Goal: Information Seeking & Learning: Learn about a topic

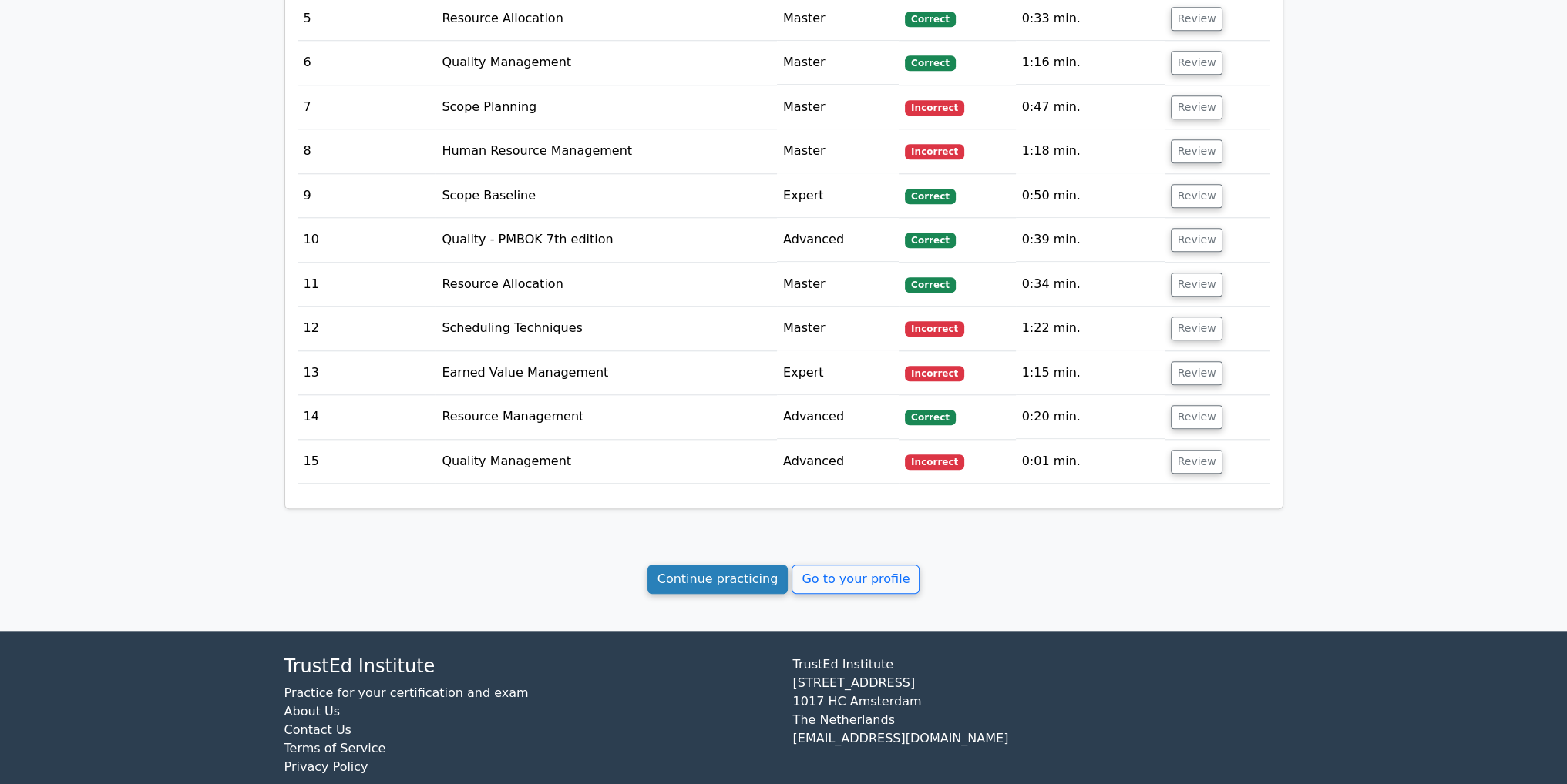
click at [718, 565] on link "Continue practicing" at bounding box center [717, 579] width 141 height 29
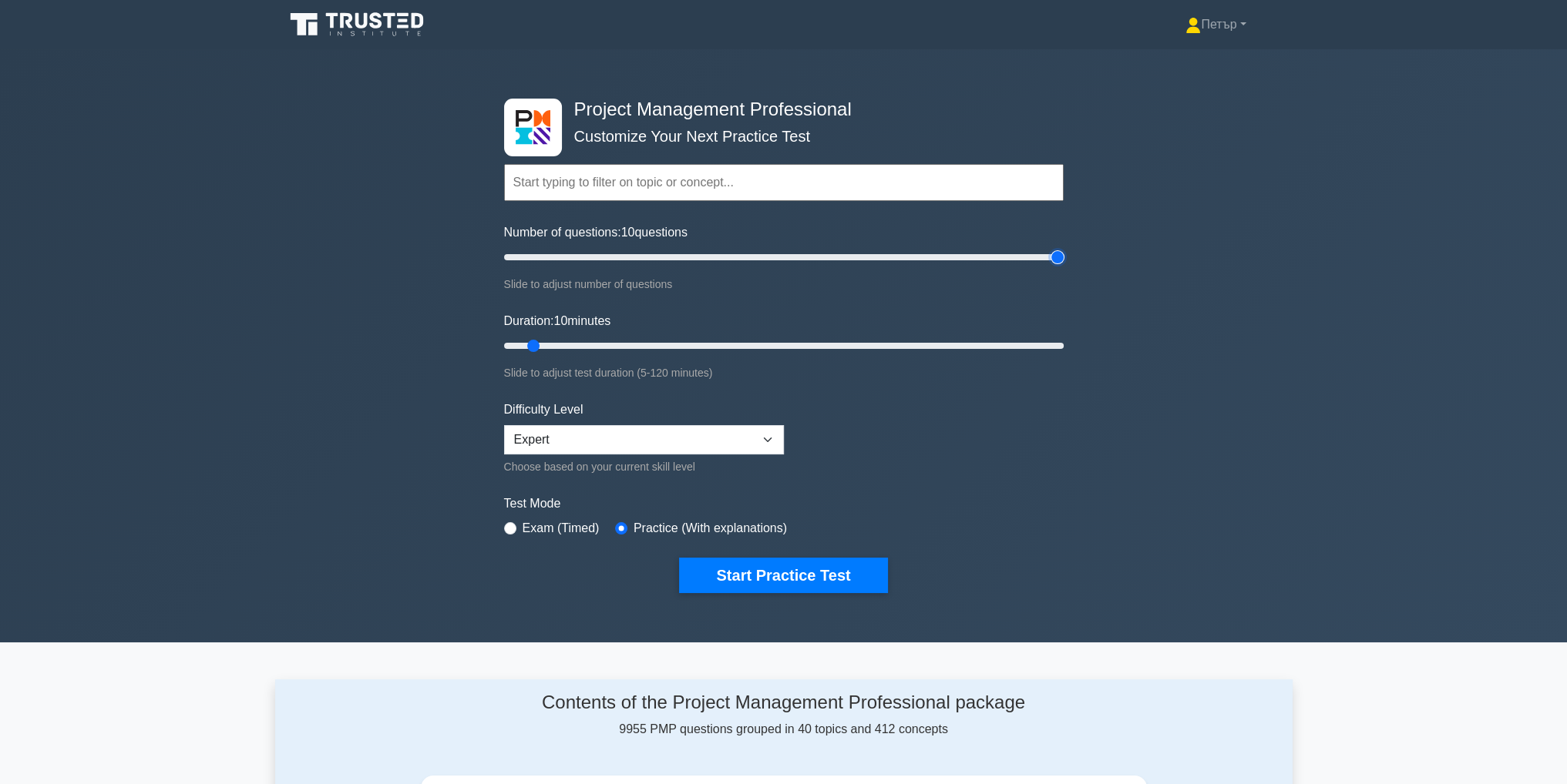
type input "200"
click at [1051, 250] on input "Number of questions: 10 questions" at bounding box center [784, 257] width 559 height 19
type input "120"
click at [1059, 337] on input "Duration: 10 minutes" at bounding box center [784, 346] width 559 height 19
click at [762, 583] on button "Start Practice Test" at bounding box center [783, 576] width 208 height 35
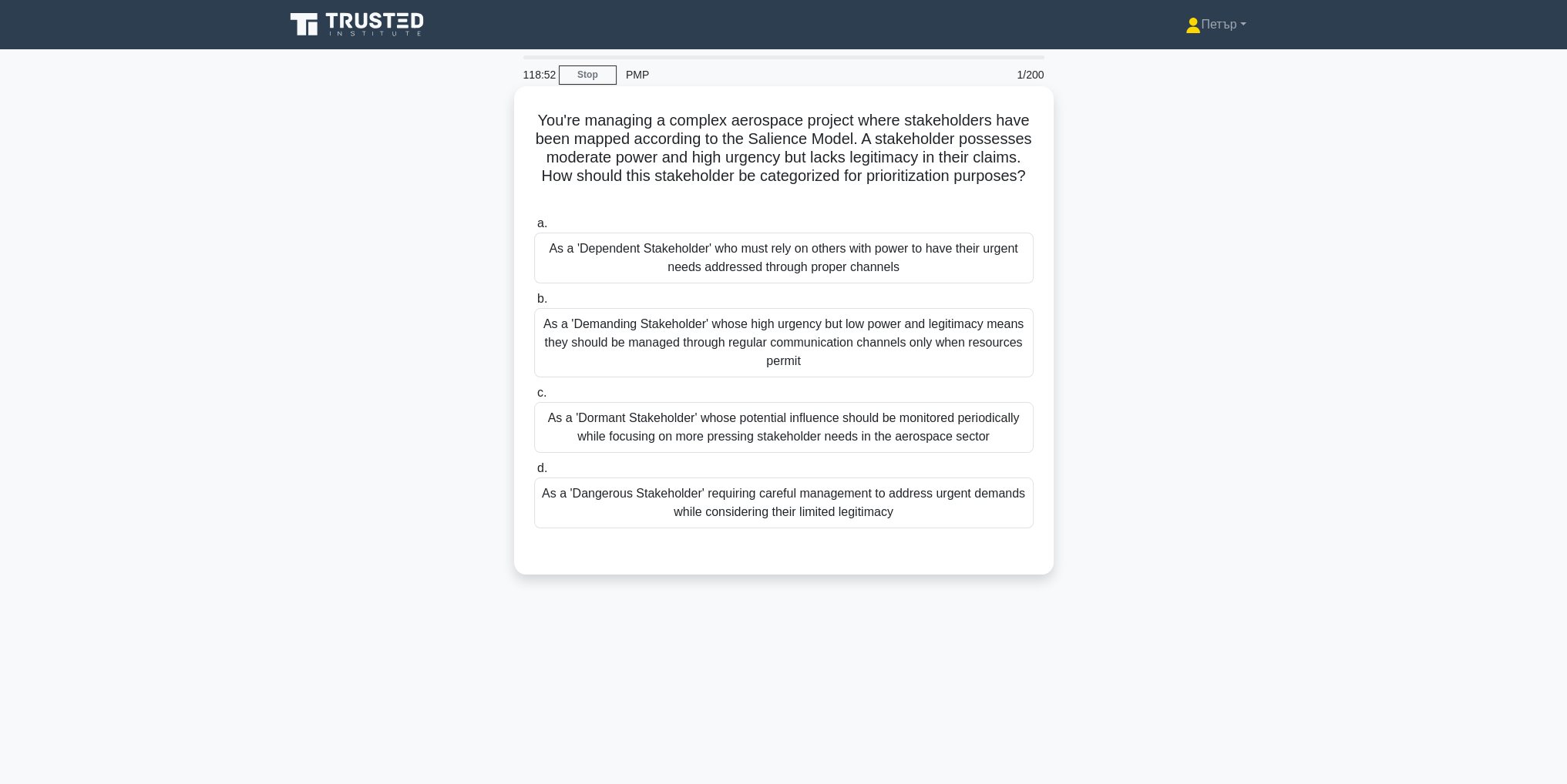
click at [938, 269] on div "As a 'Dependent Stakeholder' who must rely on others with power to have their u…" at bounding box center [784, 257] width 500 height 51
click at [534, 229] on input "a. As a 'Dependent Stakeholder' who must rely on others with power to have thei…" at bounding box center [534, 223] width 0 height 10
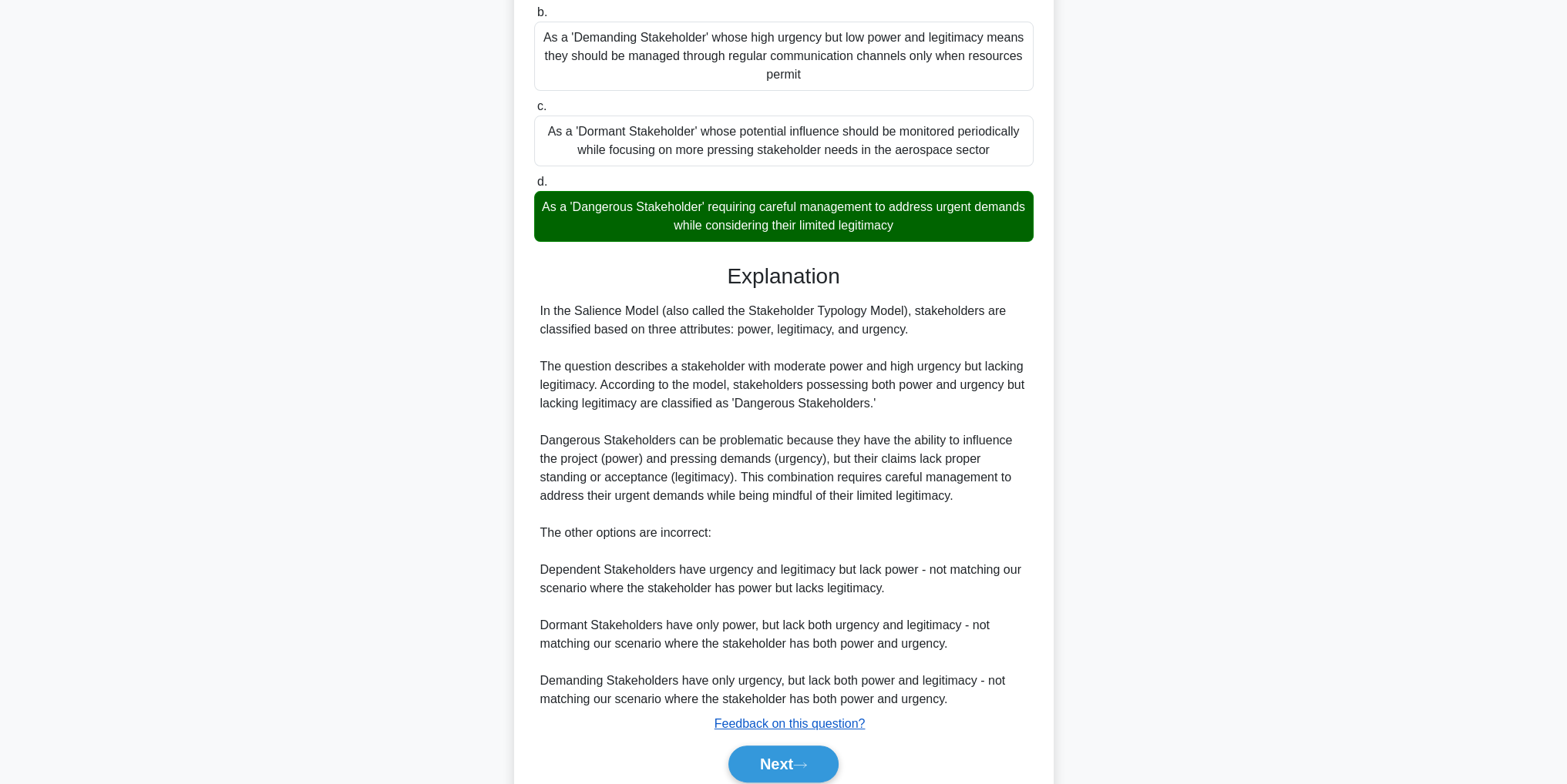
scroll to position [351, 0]
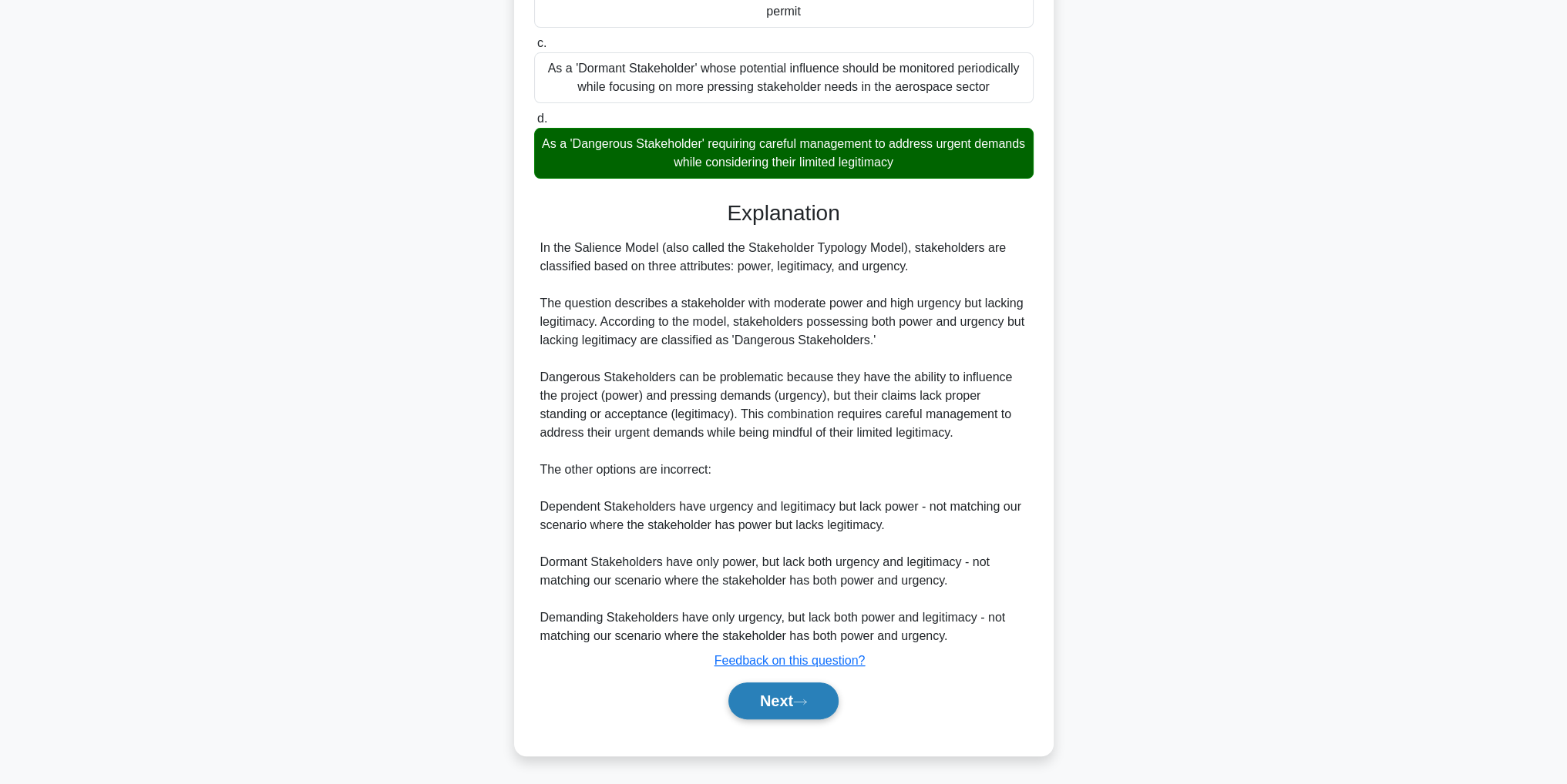
click at [807, 693] on button "Next" at bounding box center [784, 701] width 110 height 37
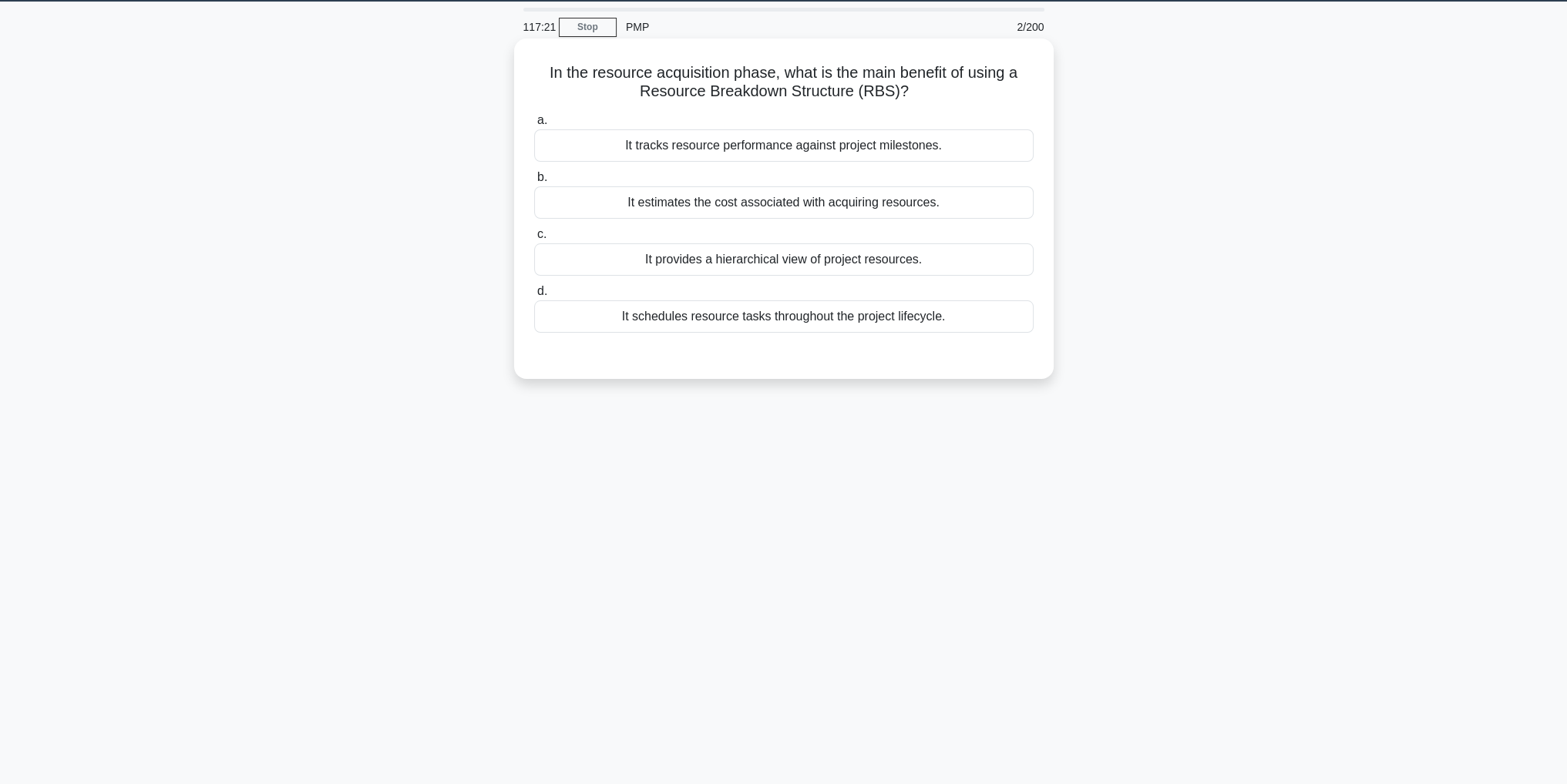
click at [987, 263] on div "It provides a hierarchical view of project resources." at bounding box center [784, 259] width 500 height 32
click at [534, 239] on input "c. It provides a hierarchical view of project resources." at bounding box center [534, 234] width 0 height 10
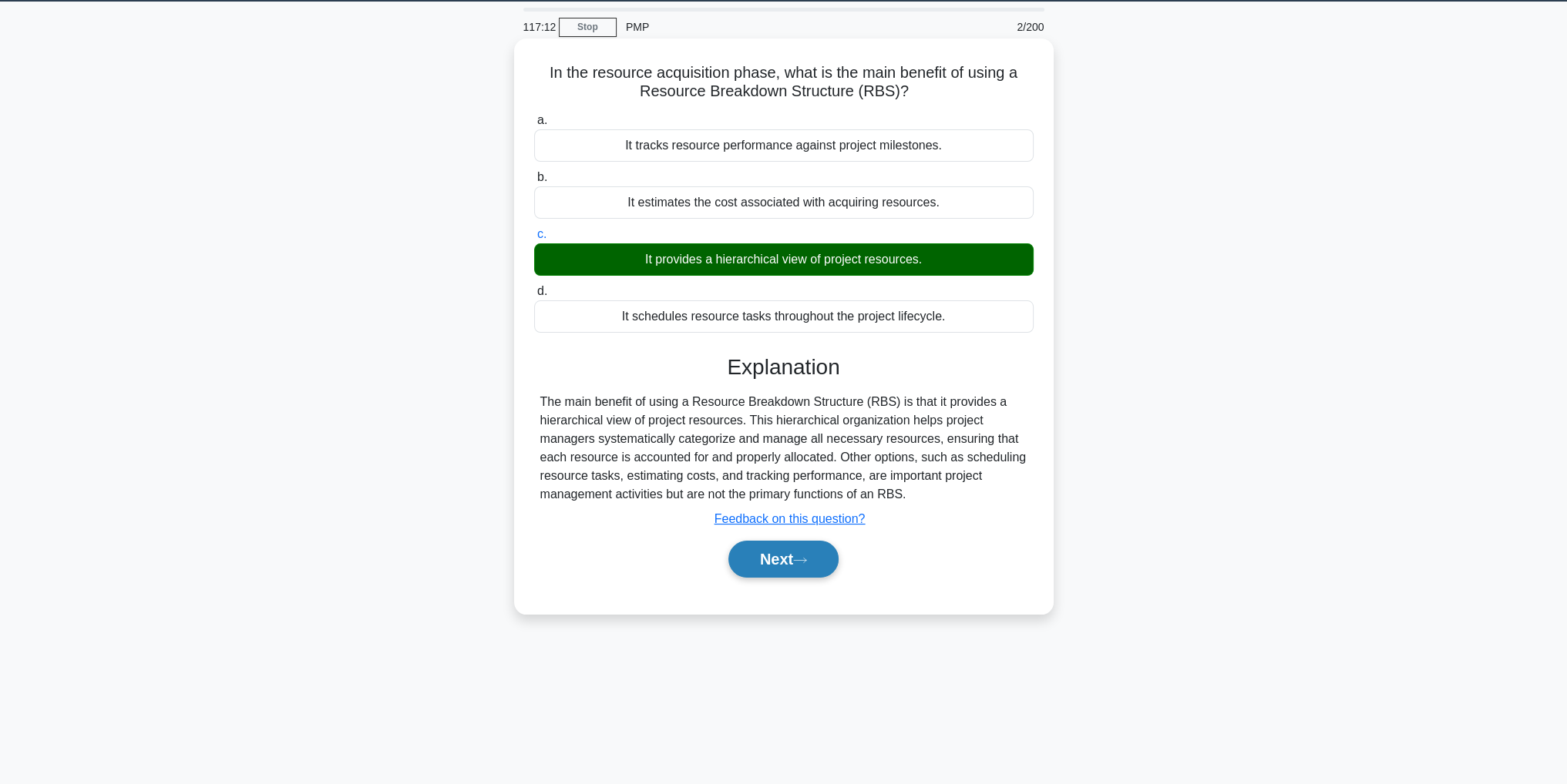
click at [797, 546] on button "Next" at bounding box center [784, 560] width 110 height 37
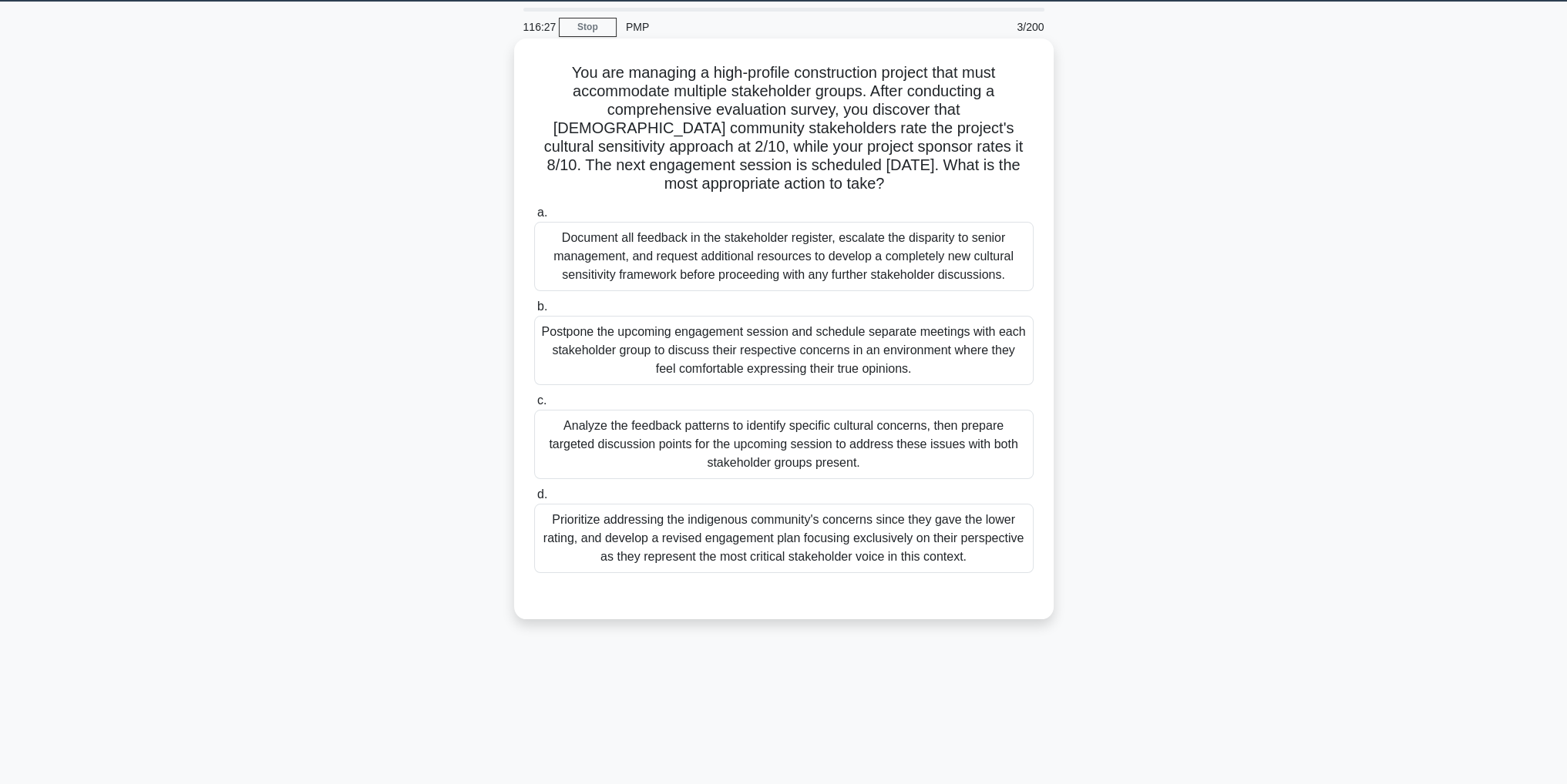
click at [900, 435] on div "Analyze the feedback patterns to identify specific cultural concerns, then prep…" at bounding box center [784, 444] width 500 height 69
click at [534, 406] on input "c. Analyze the feedback patterns to identify specific cultural concerns, then p…" at bounding box center [534, 400] width 0 height 10
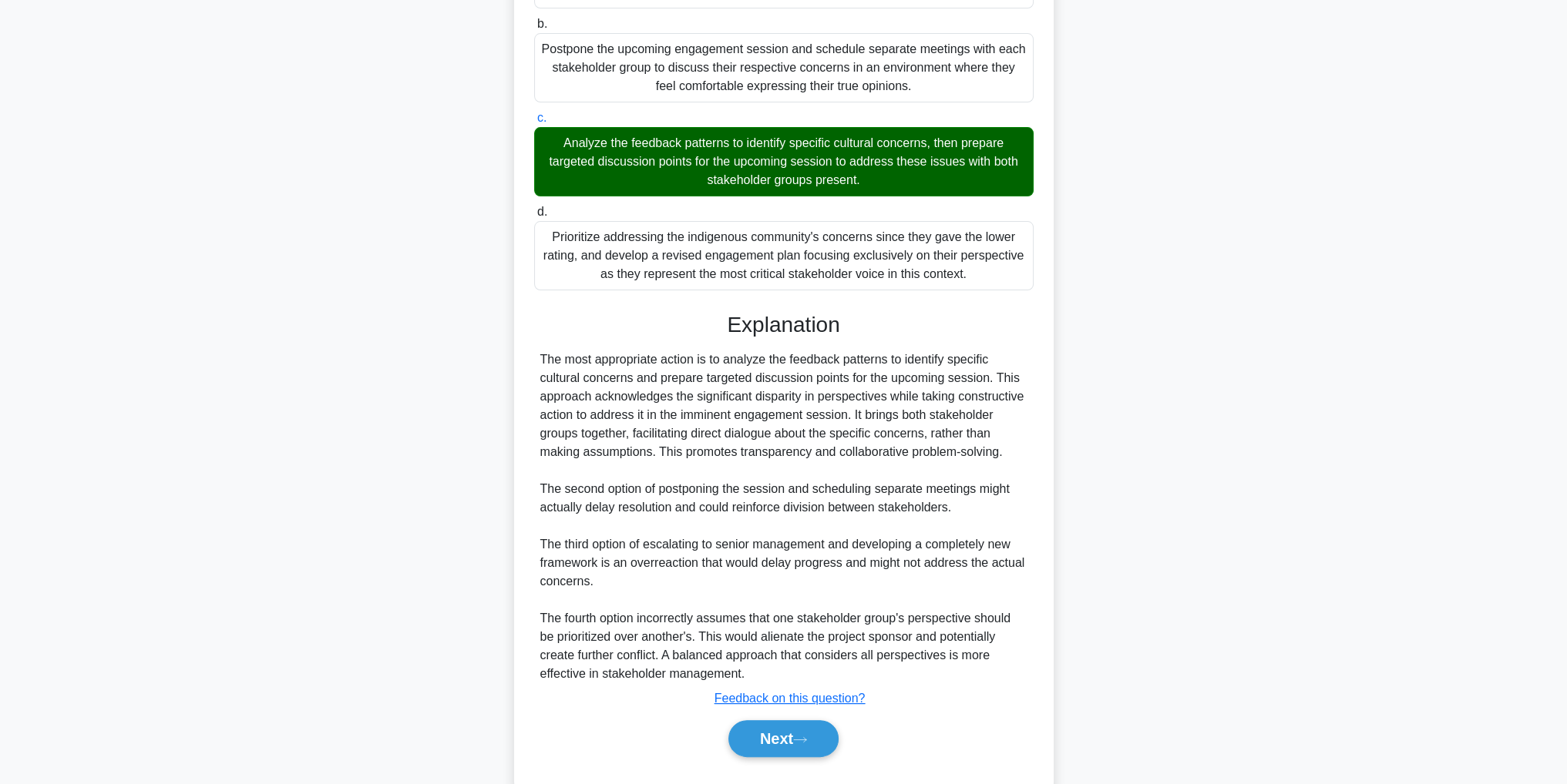
scroll to position [368, 0]
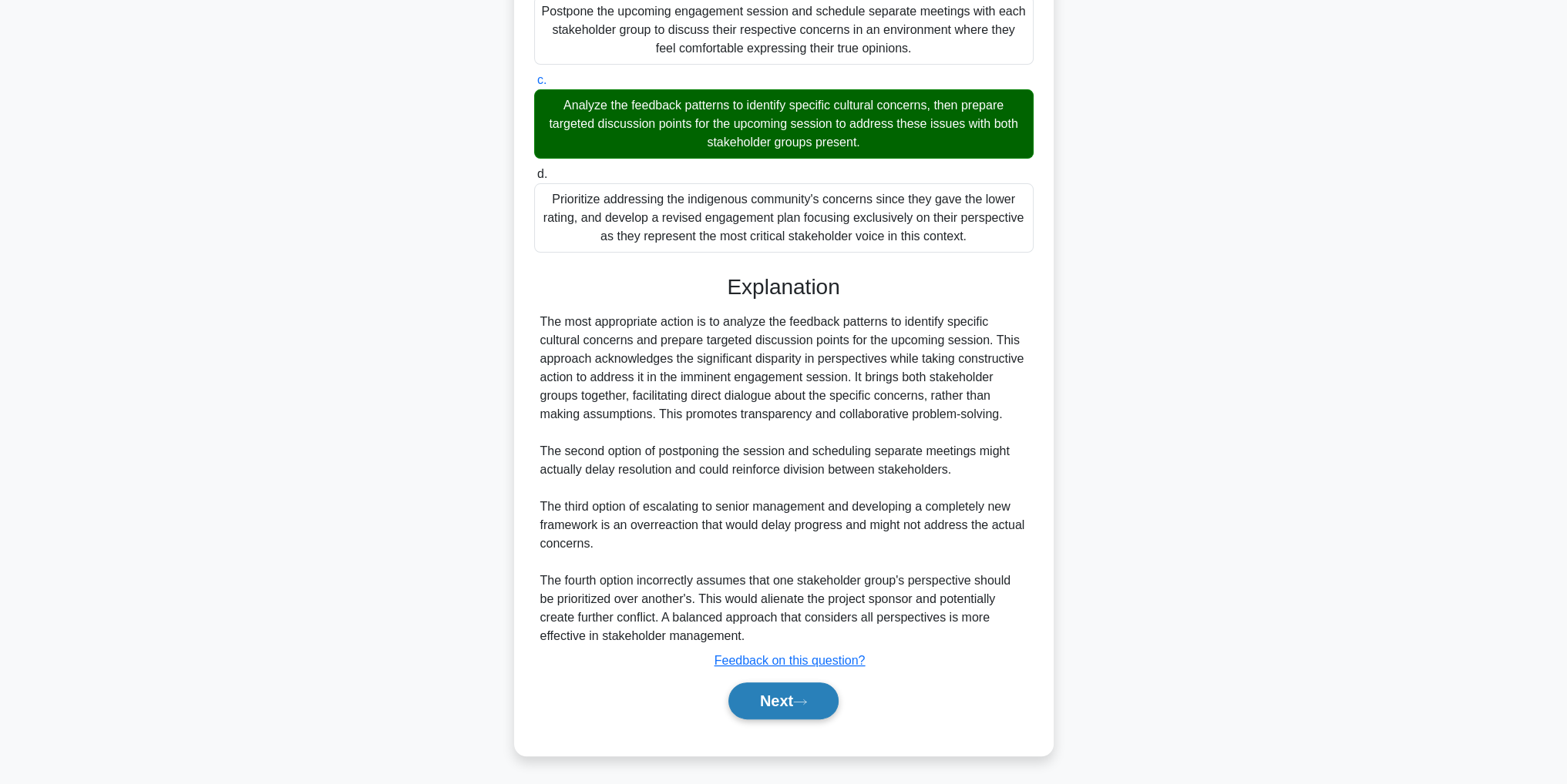
click at [778, 694] on button "Next" at bounding box center [784, 701] width 110 height 37
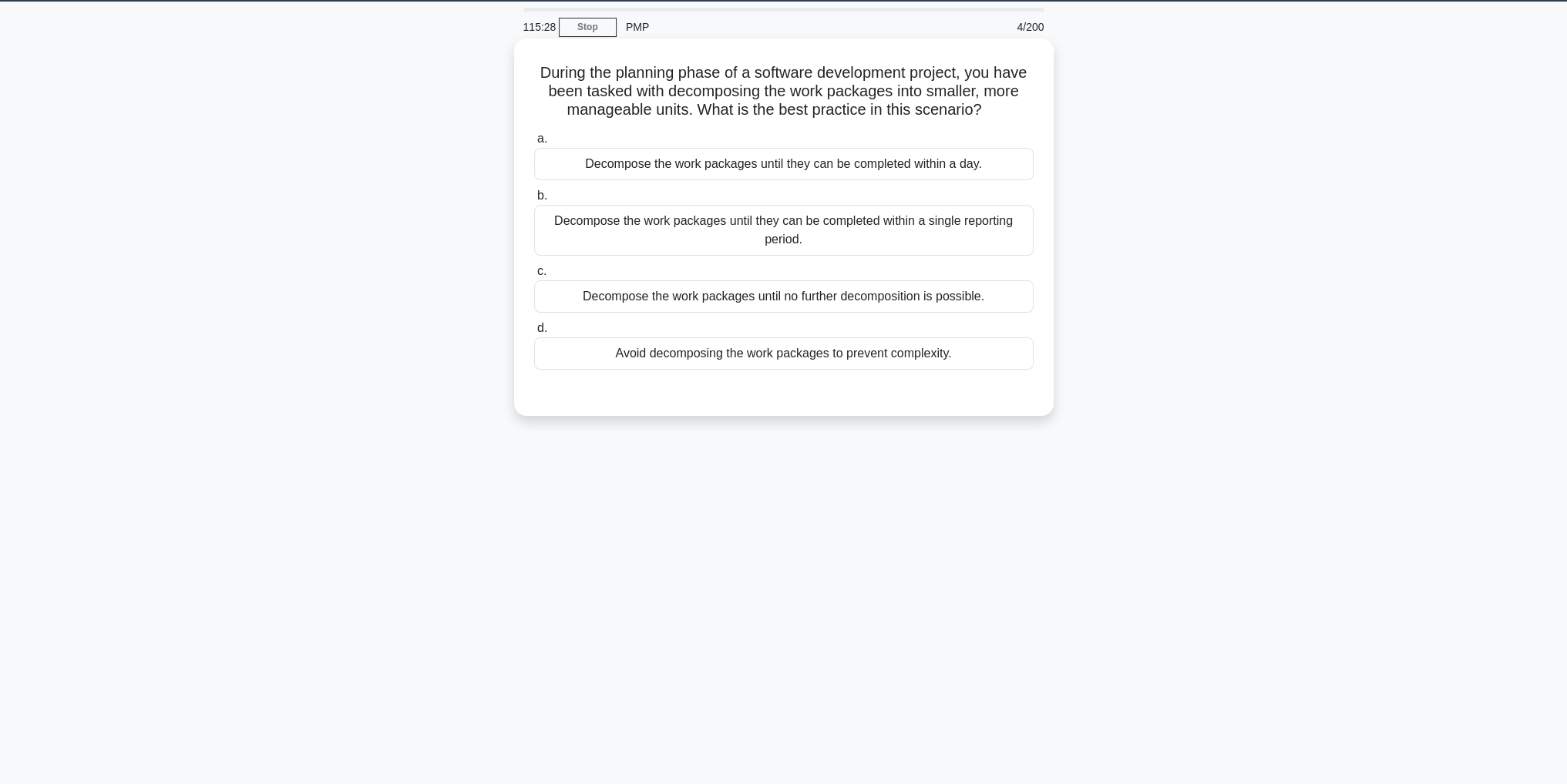
click at [875, 294] on div "Decompose the work packages until no further decomposition is possible." at bounding box center [784, 296] width 500 height 32
click at [534, 277] on input "c. Decompose the work packages until no further decomposition is possible." at bounding box center [534, 270] width 0 height 10
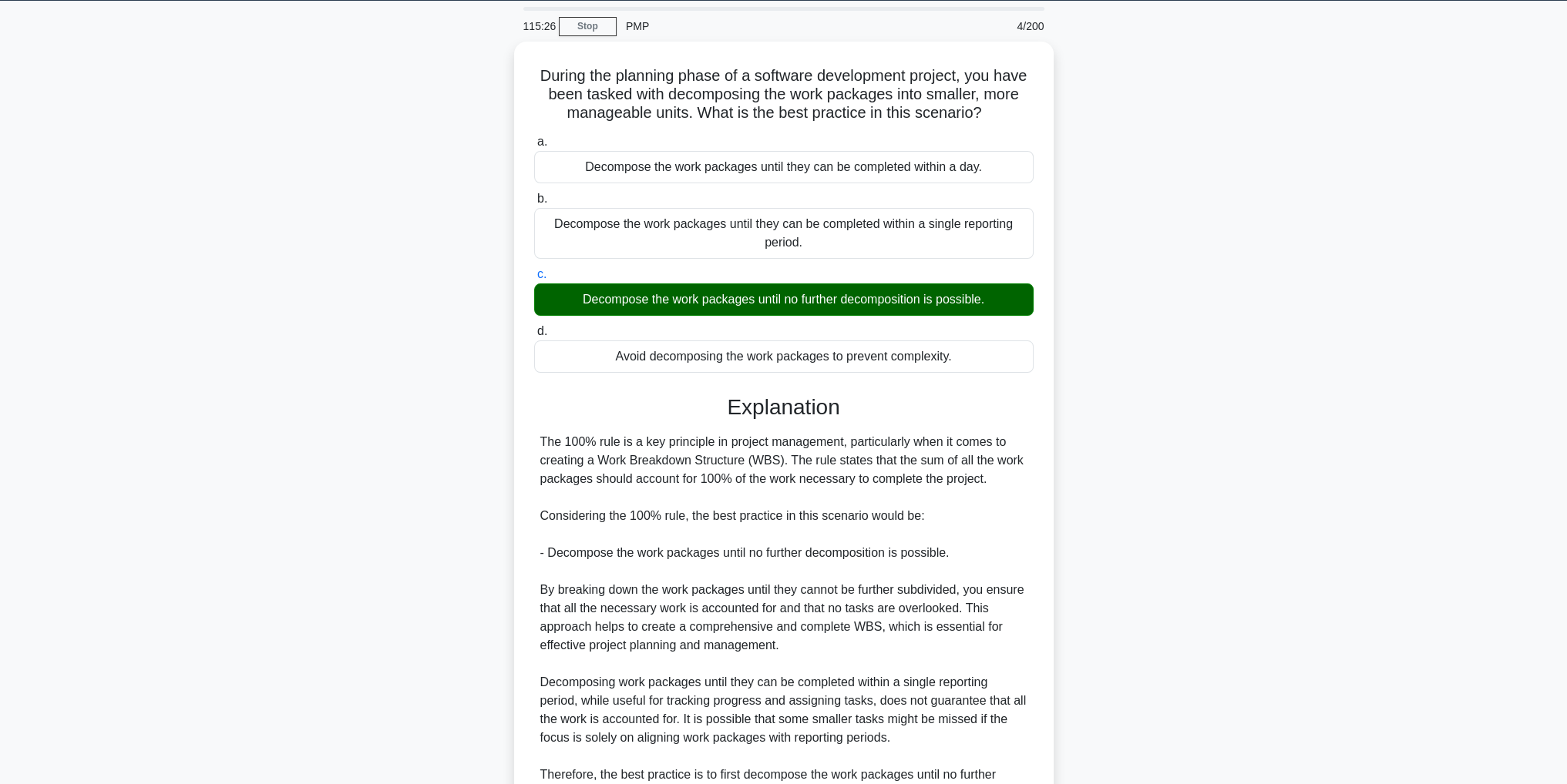
scroll to position [228, 0]
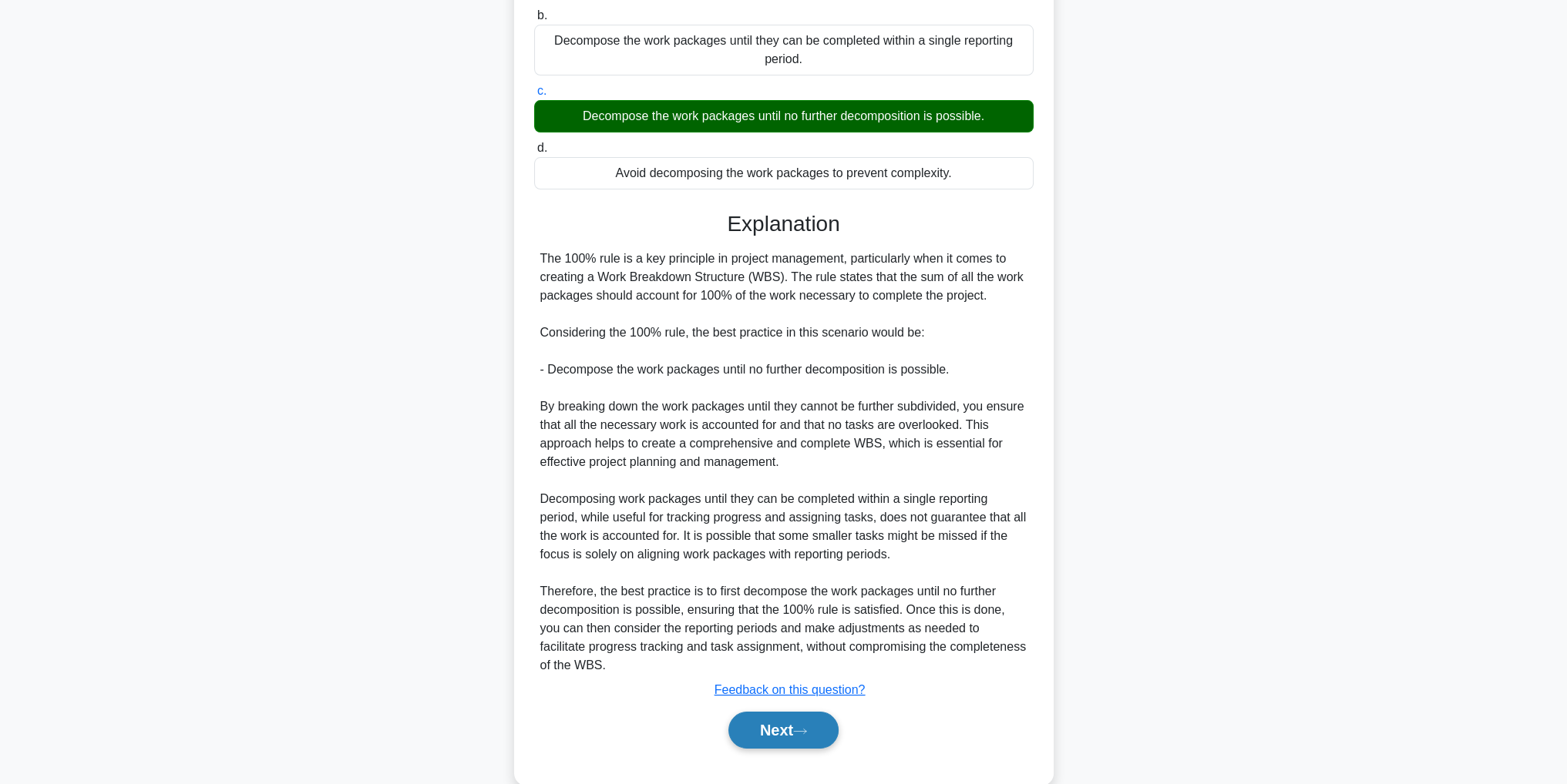
click at [825, 734] on button "Next" at bounding box center [784, 730] width 110 height 37
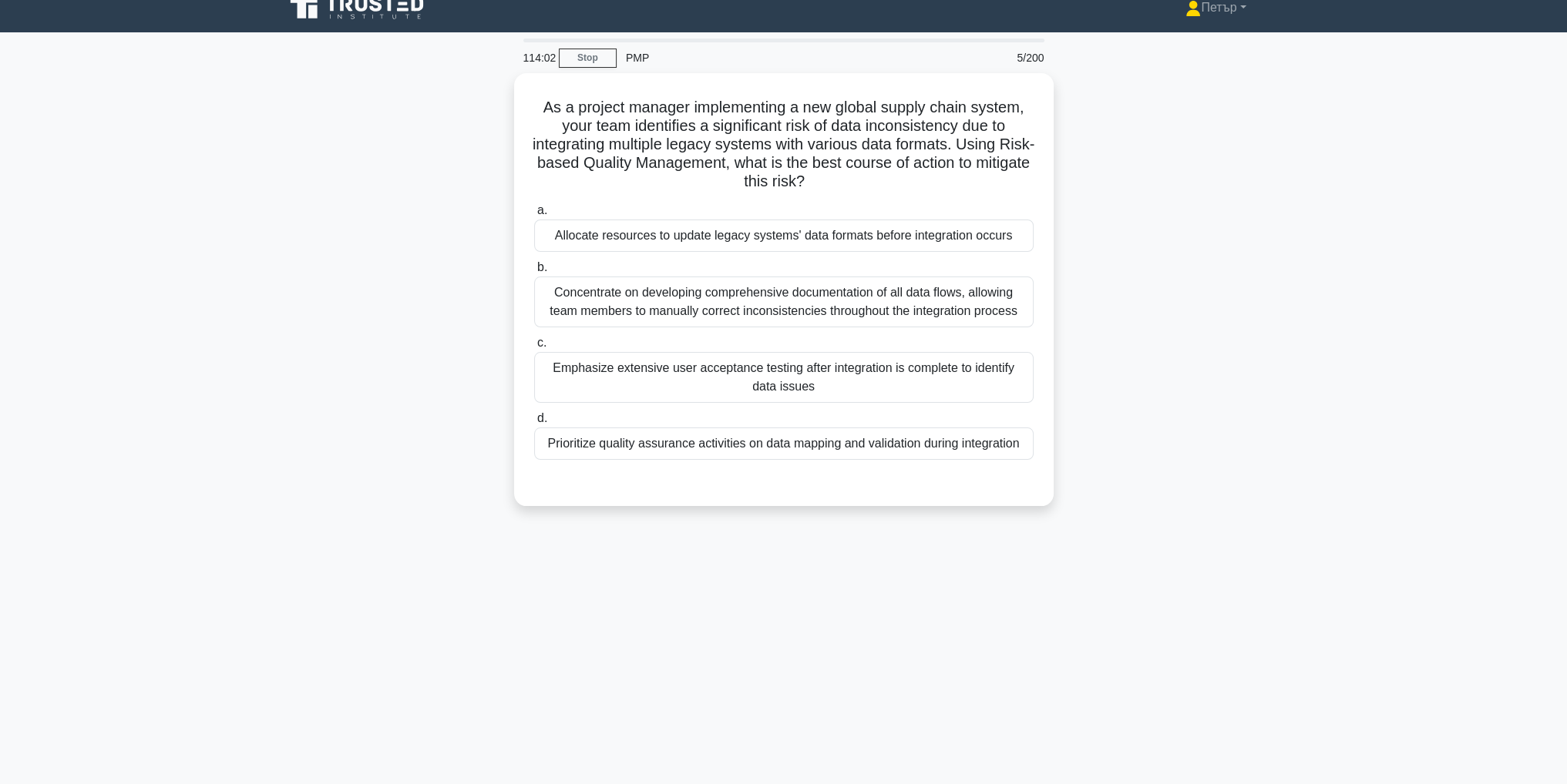
scroll to position [0, 0]
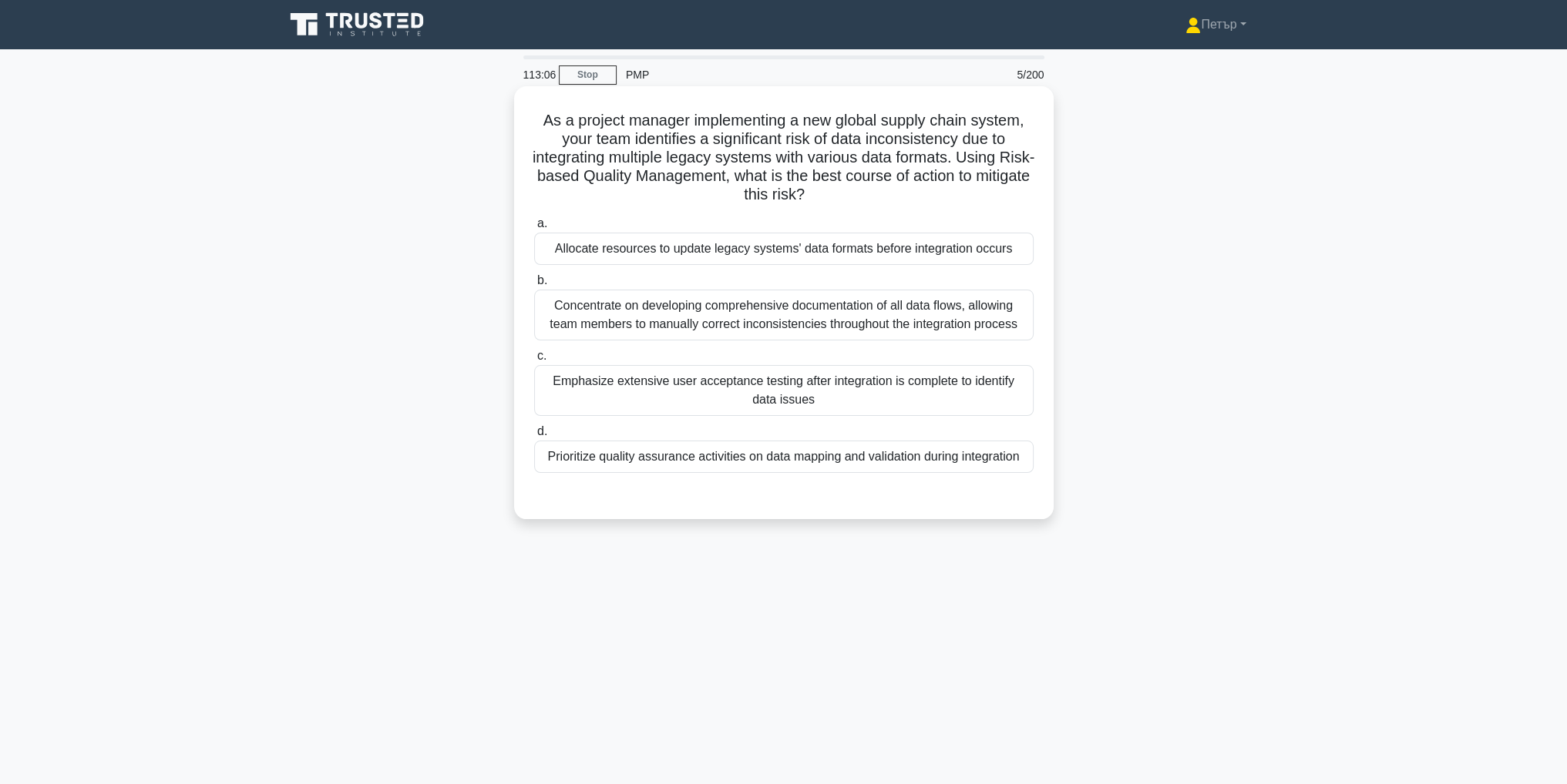
click at [717, 470] on div "Prioritize quality assurance activities on data mapping and validation during i…" at bounding box center [784, 457] width 500 height 32
click at [534, 436] on input "d. Prioritize quality assurance activities on data mapping and validation durin…" at bounding box center [534, 431] width 0 height 10
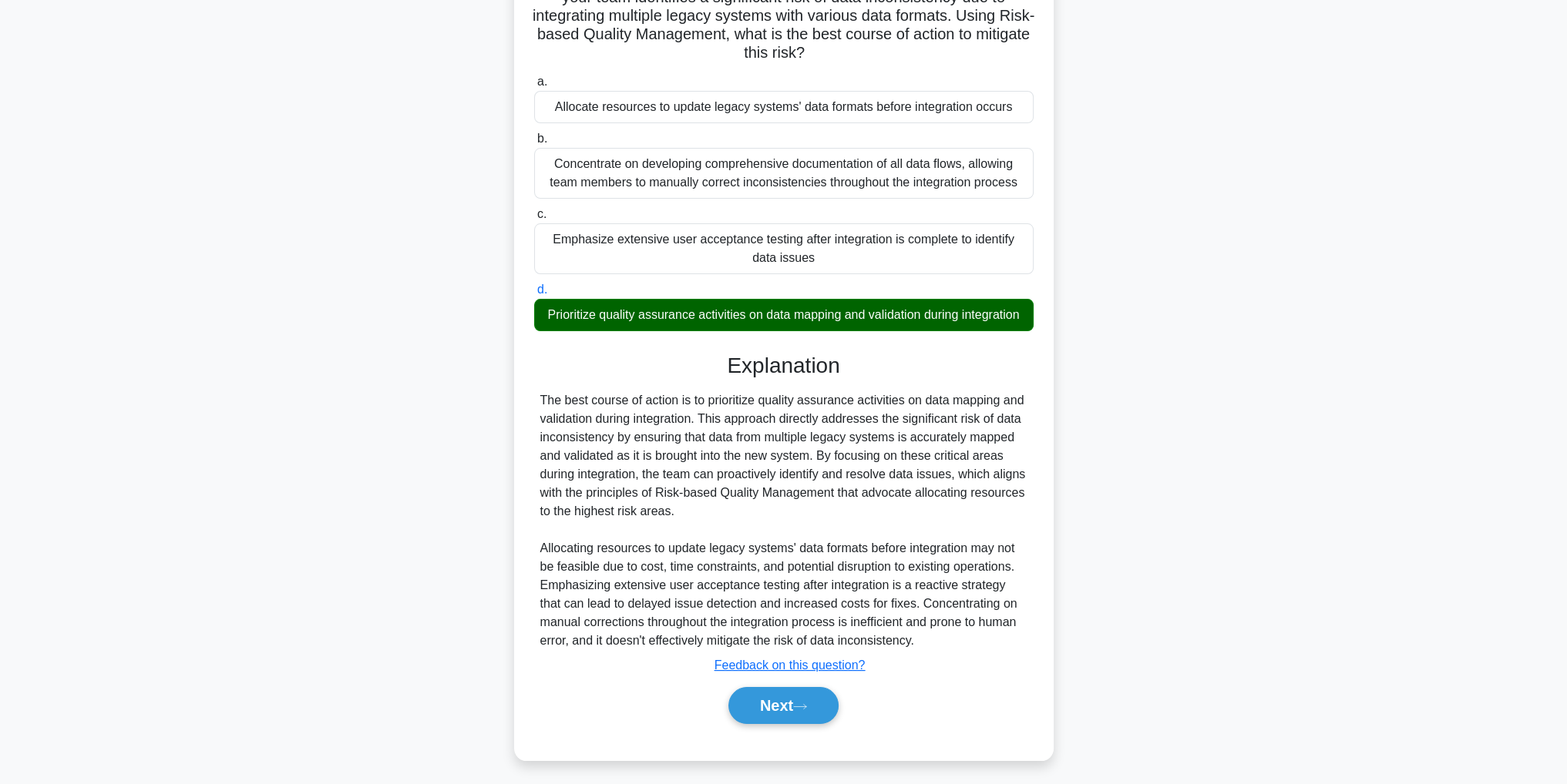
scroll to position [165, 0]
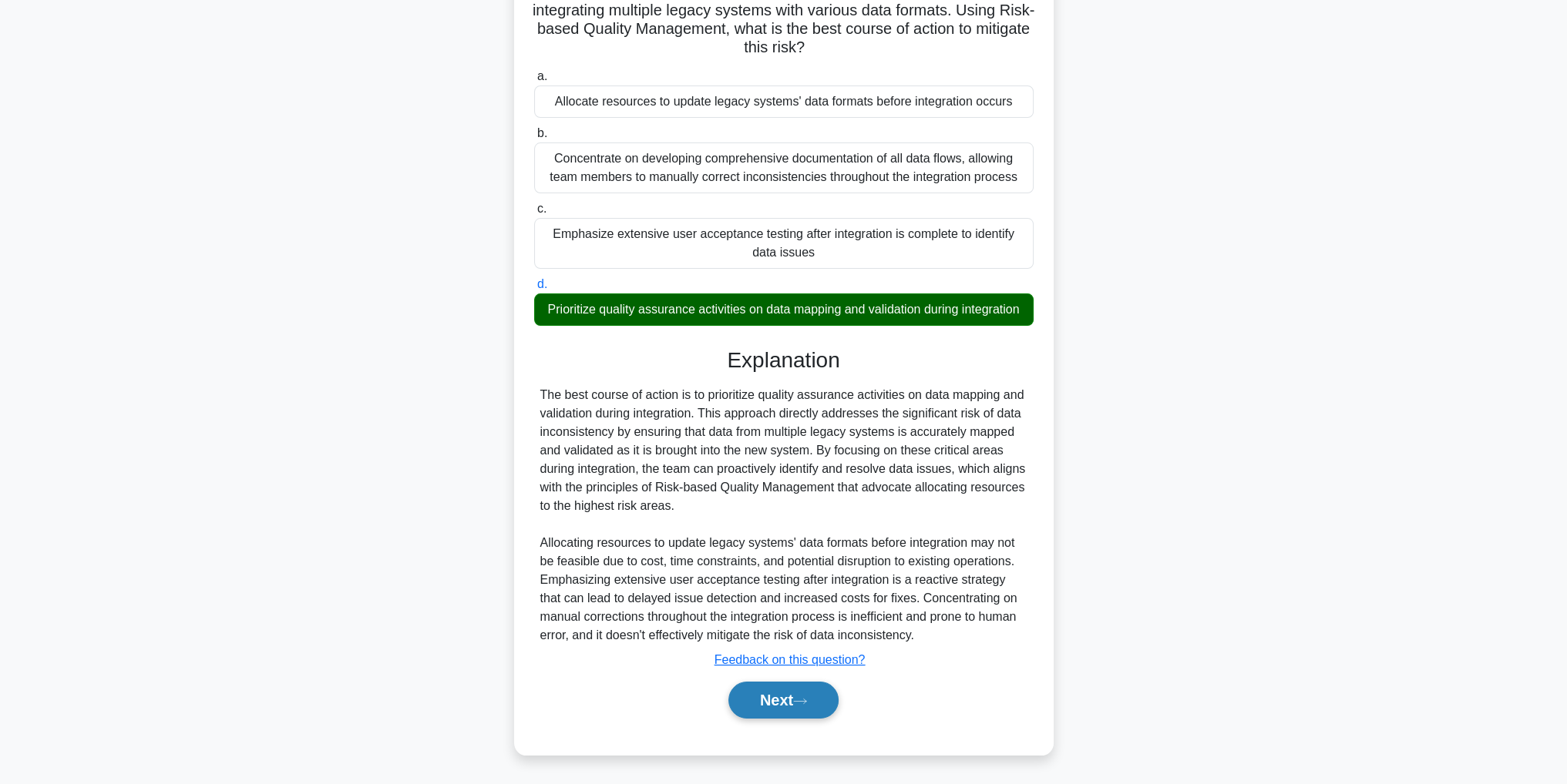
click at [749, 700] on button "Next" at bounding box center [784, 701] width 110 height 37
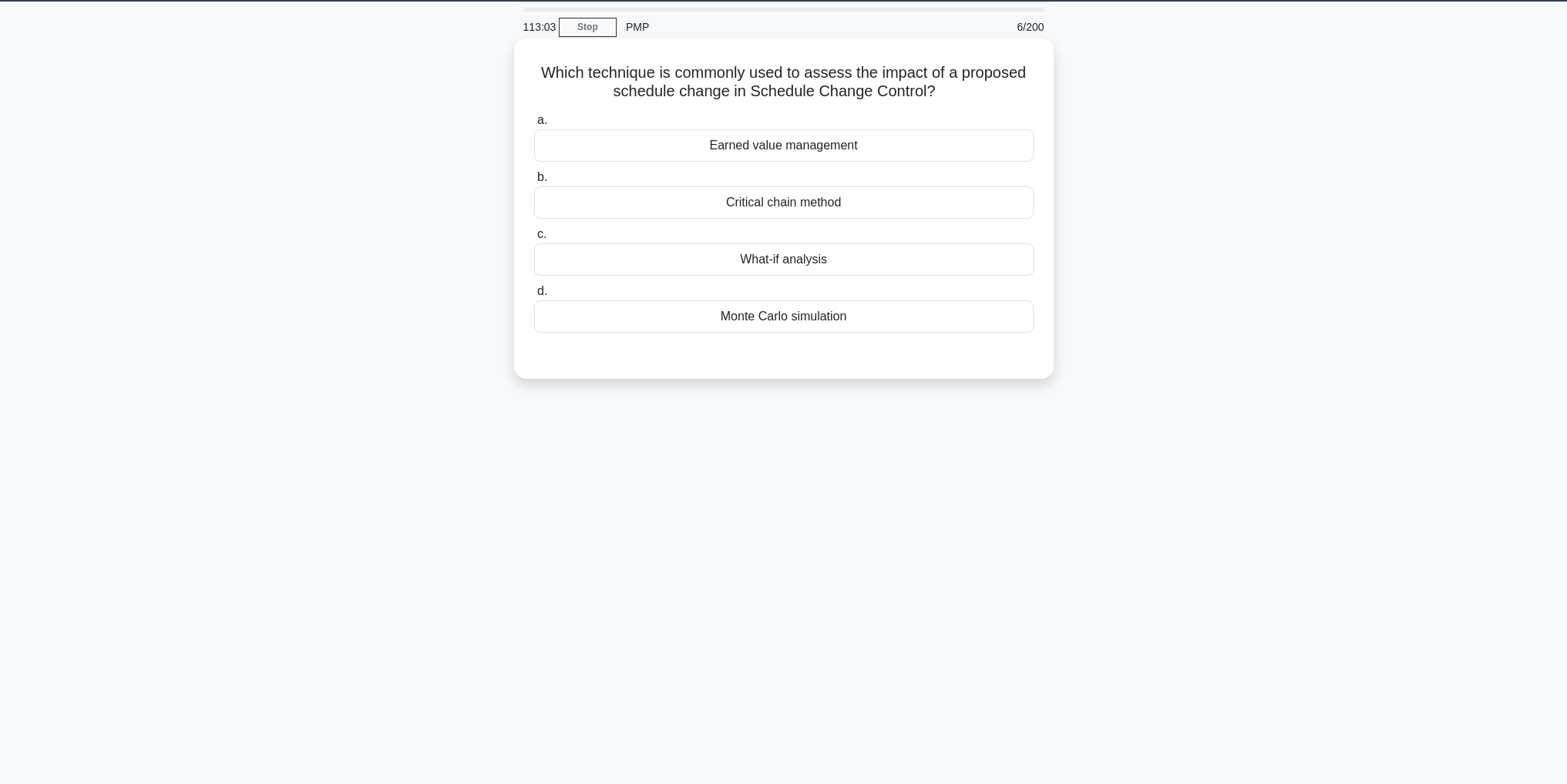
scroll to position [49, 0]
click at [905, 204] on div "Critical chain method" at bounding box center [784, 202] width 500 height 32
click at [534, 183] on input "b. Critical chain method" at bounding box center [534, 177] width 0 height 10
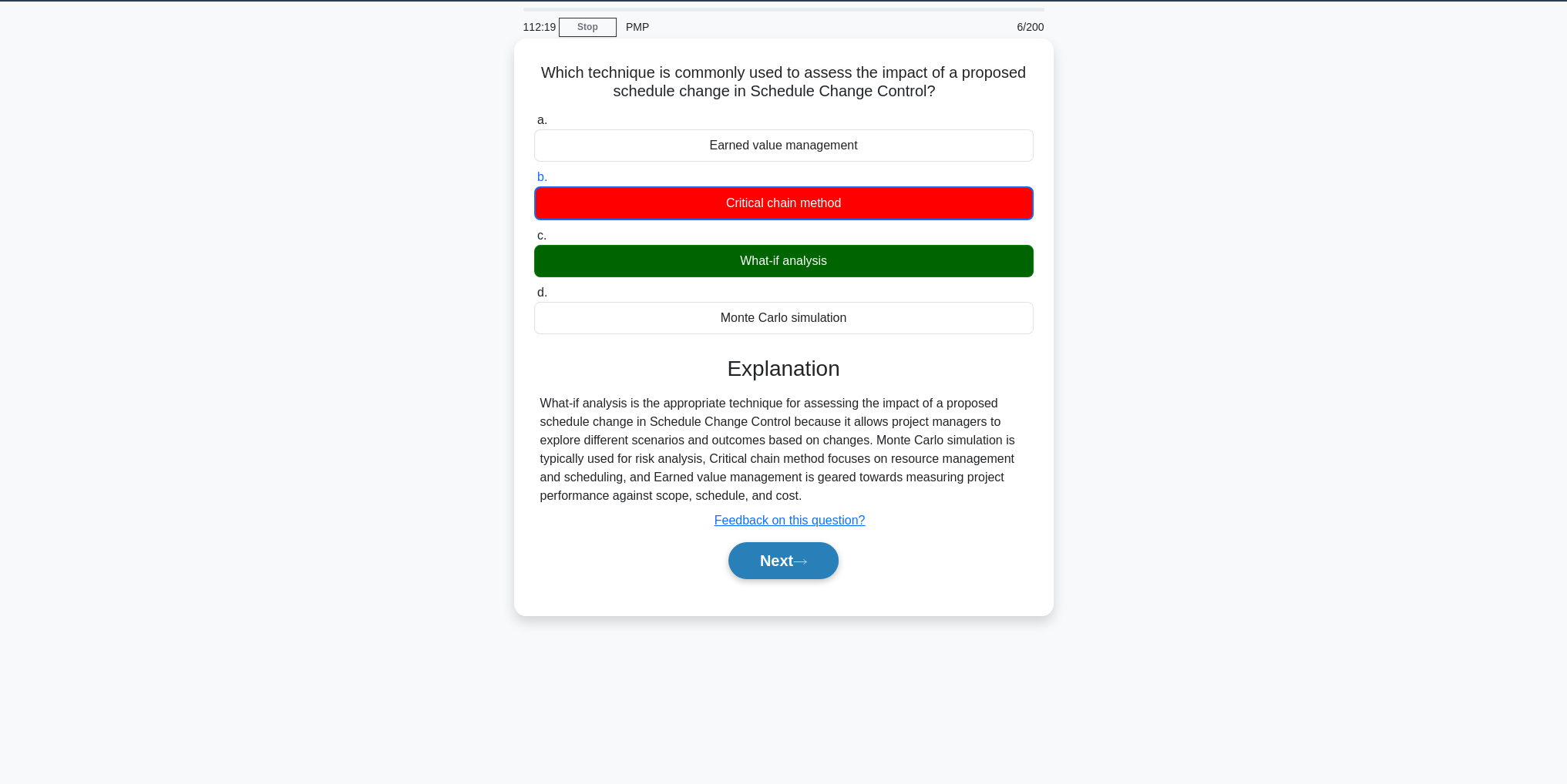
click at [807, 558] on icon at bounding box center [800, 562] width 14 height 9
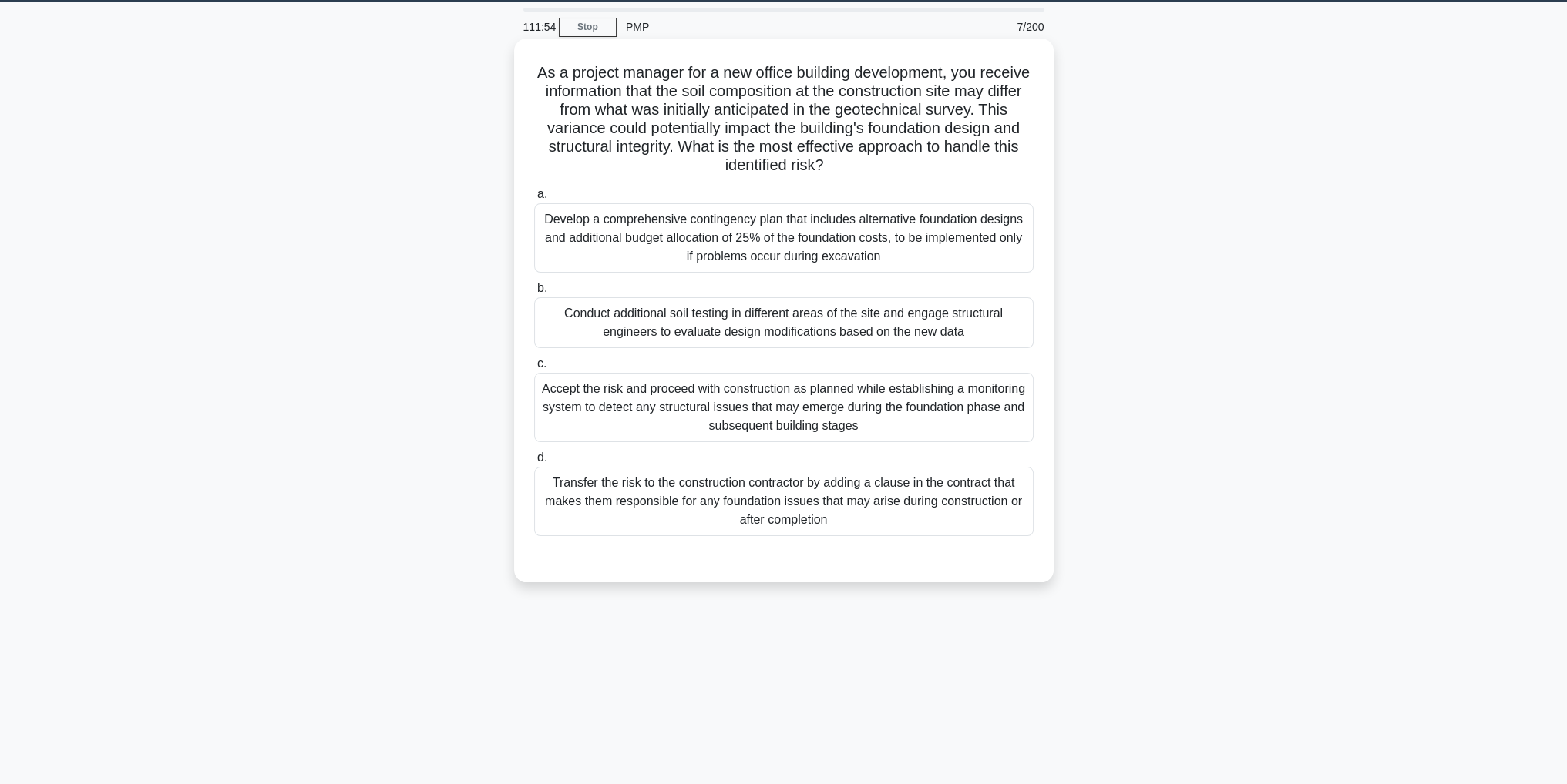
click at [995, 327] on div "Conduct additional soil testing in different areas of the site and engage struc…" at bounding box center [784, 322] width 500 height 51
click at [534, 294] on input "b. Conduct additional soil testing in different areas of the site and engage st…" at bounding box center [534, 288] width 0 height 10
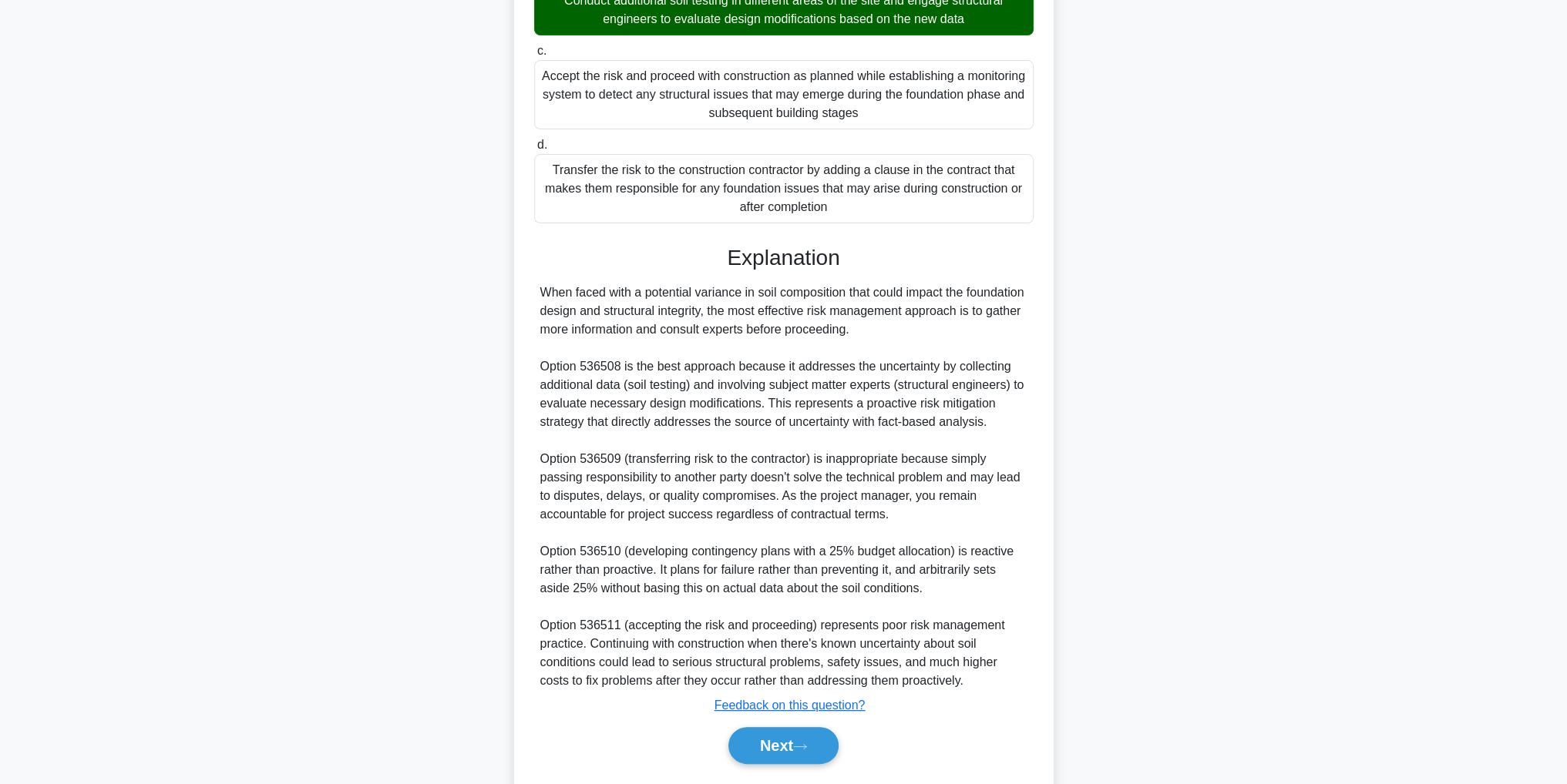
scroll to position [405, 0]
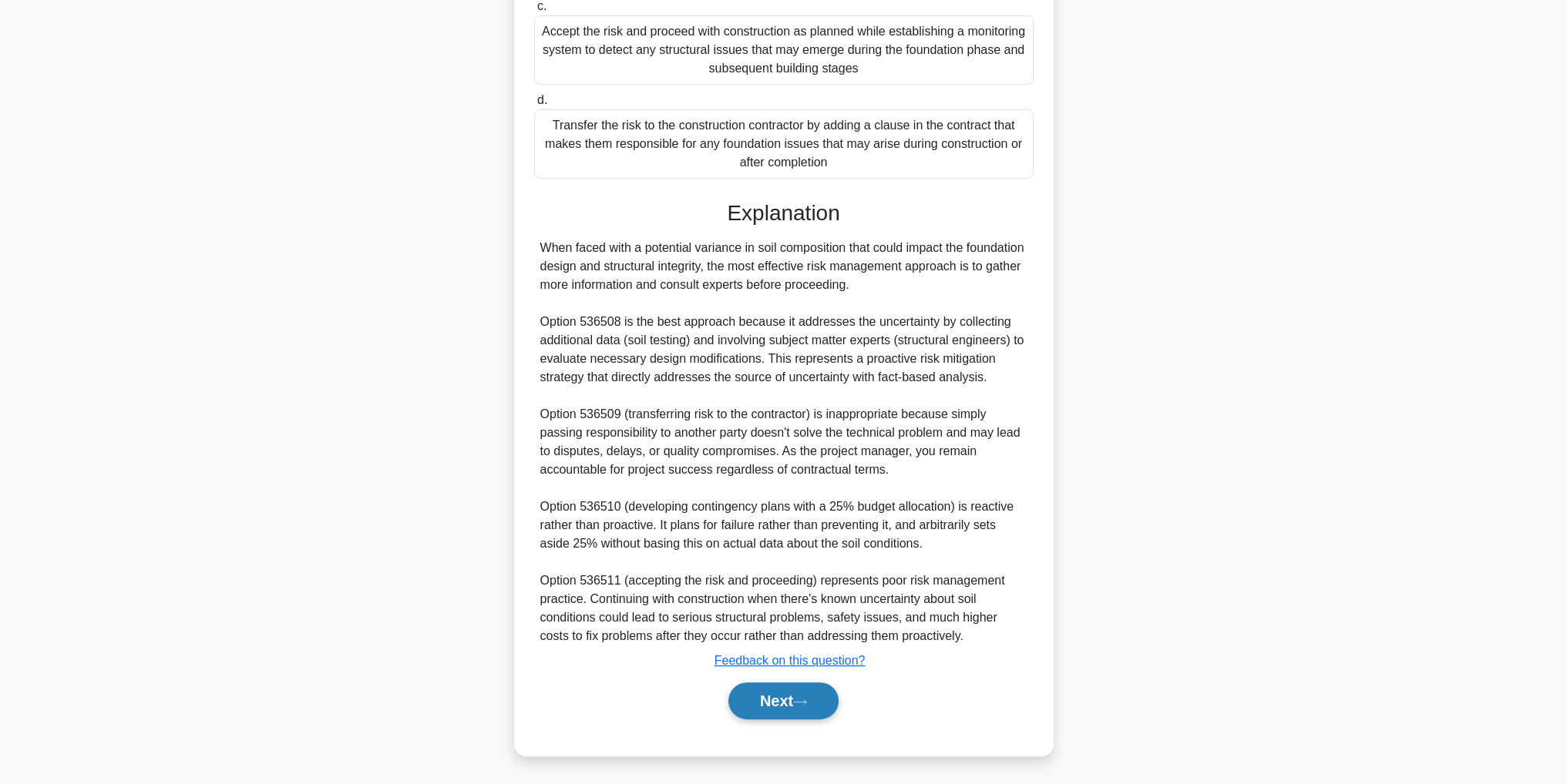
click at [787, 704] on button "Next" at bounding box center [784, 701] width 110 height 37
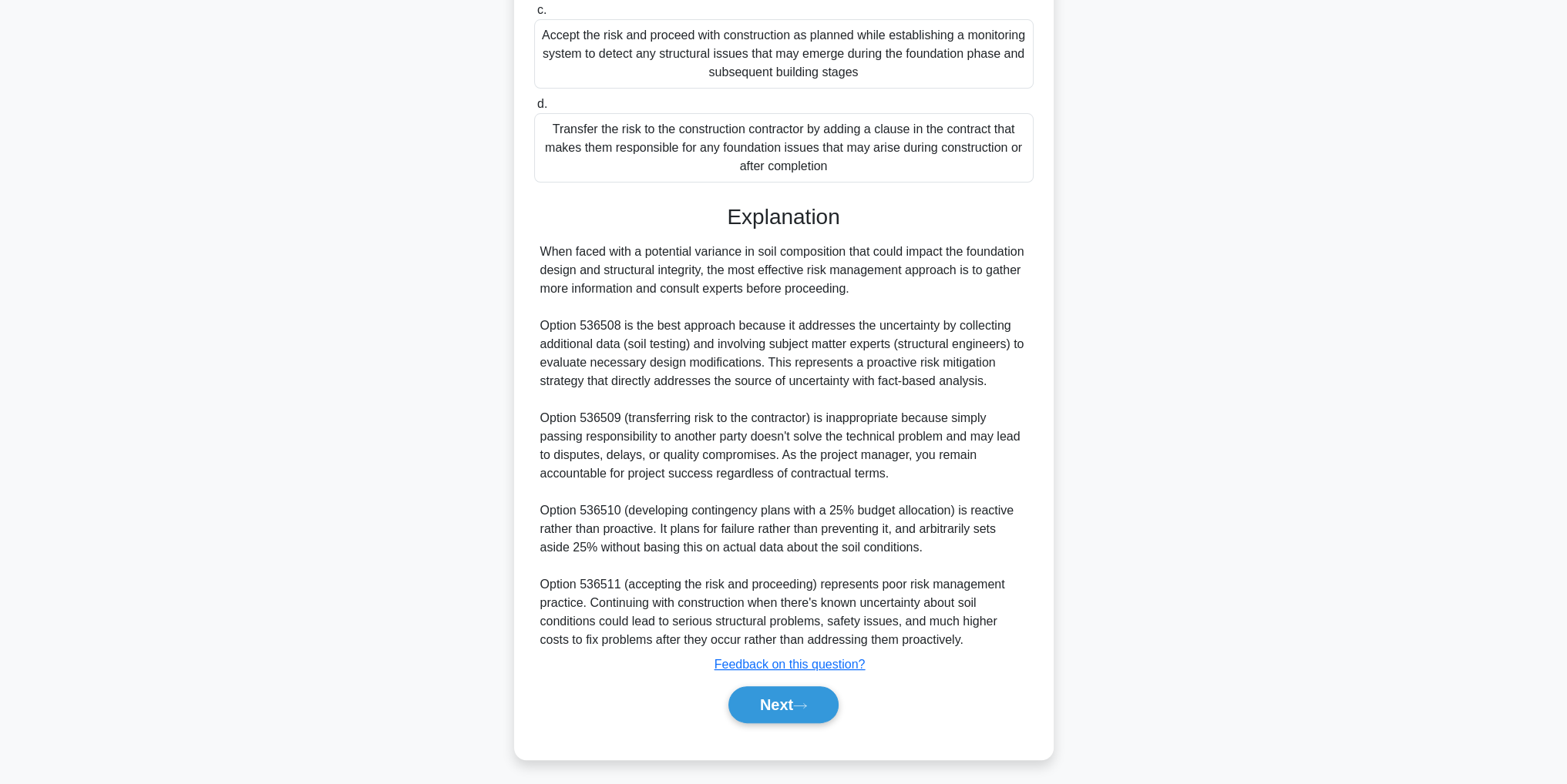
scroll to position [49, 0]
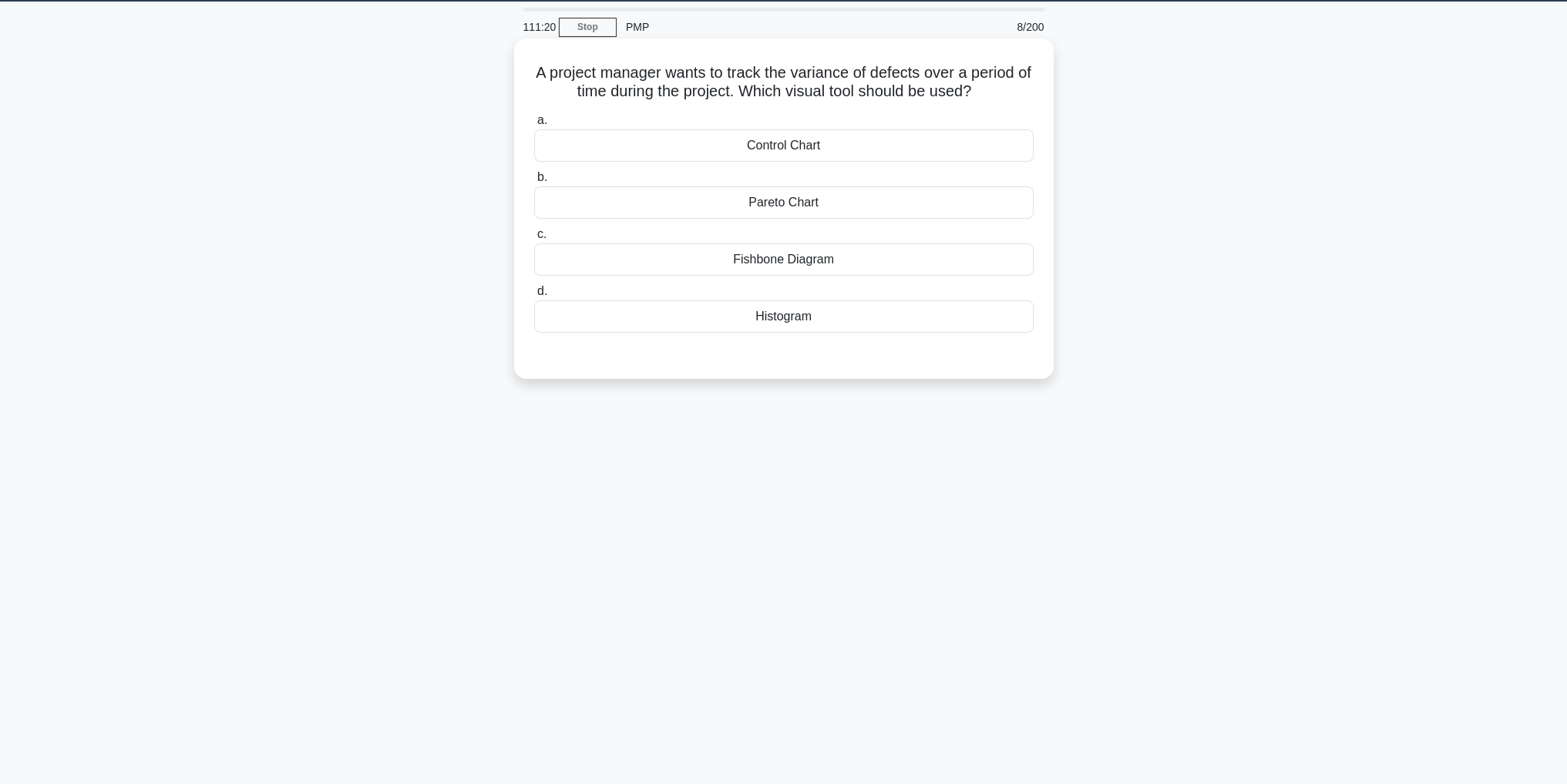
click at [859, 316] on div "Histogram" at bounding box center [784, 317] width 500 height 32
click at [534, 296] on input "d. Histogram" at bounding box center [534, 291] width 0 height 10
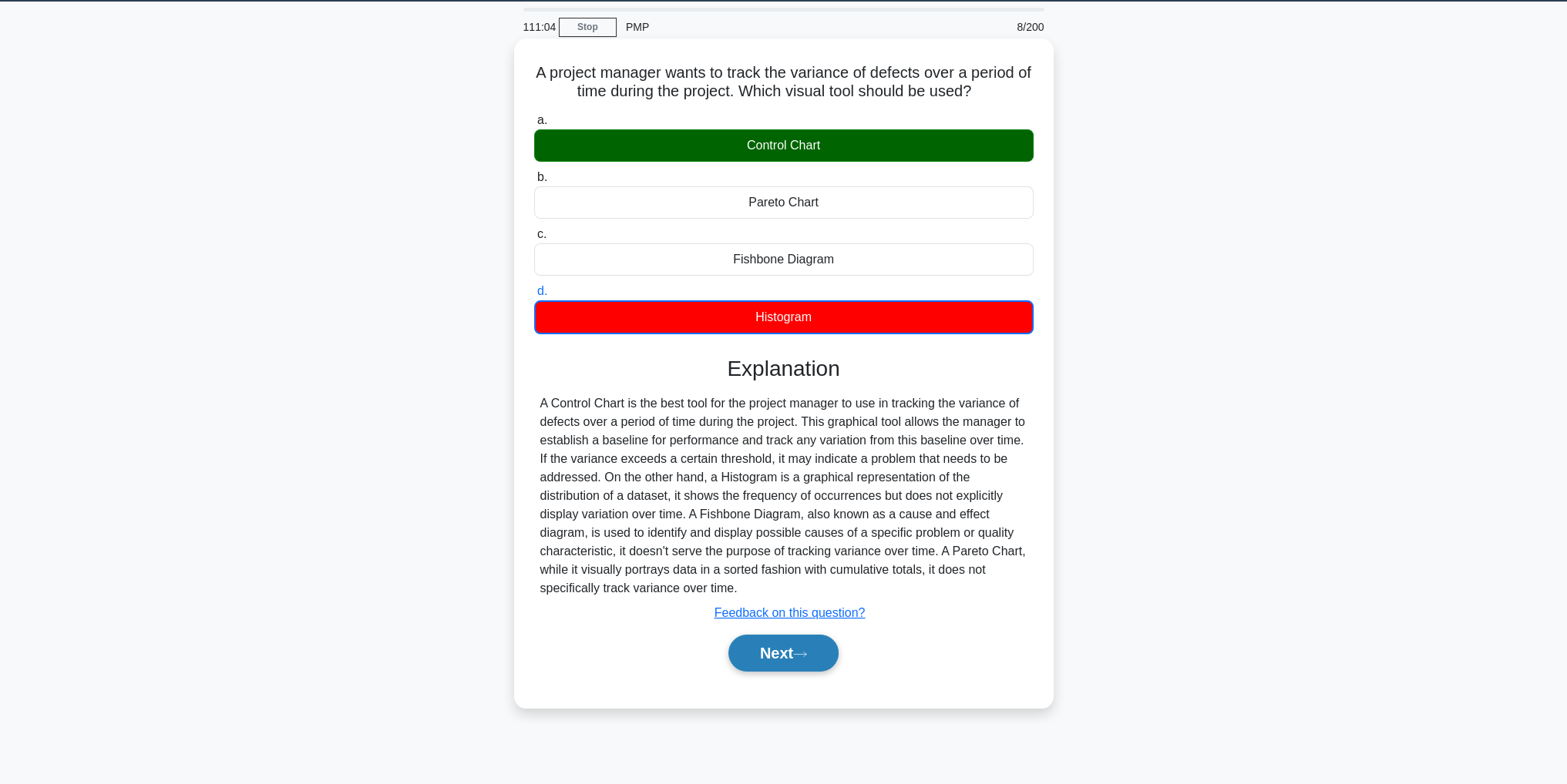
click at [799, 653] on icon at bounding box center [800, 655] width 14 height 9
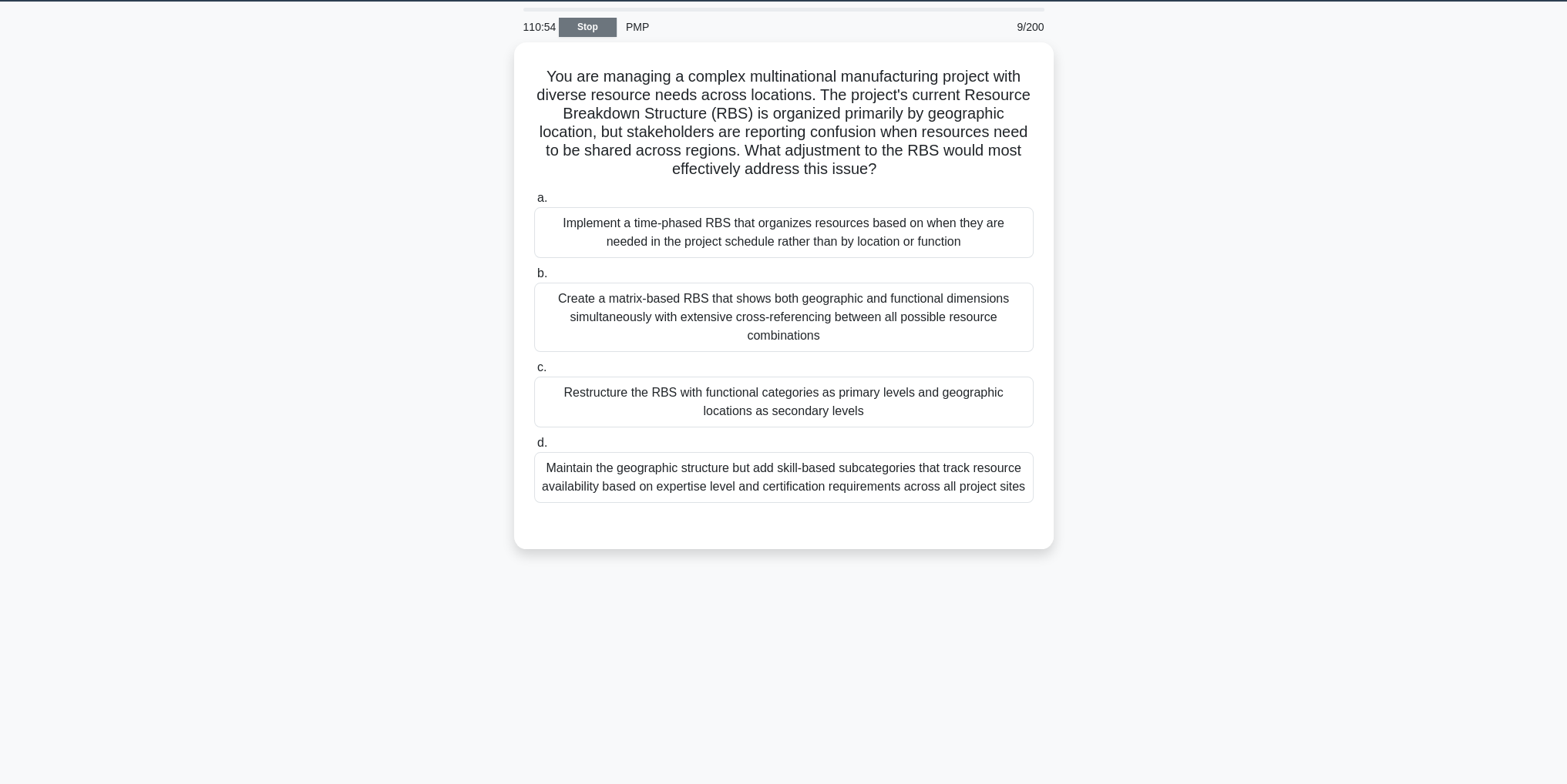
click at [581, 20] on link "Stop" at bounding box center [587, 27] width 58 height 20
